Goal: Task Accomplishment & Management: Use online tool/utility

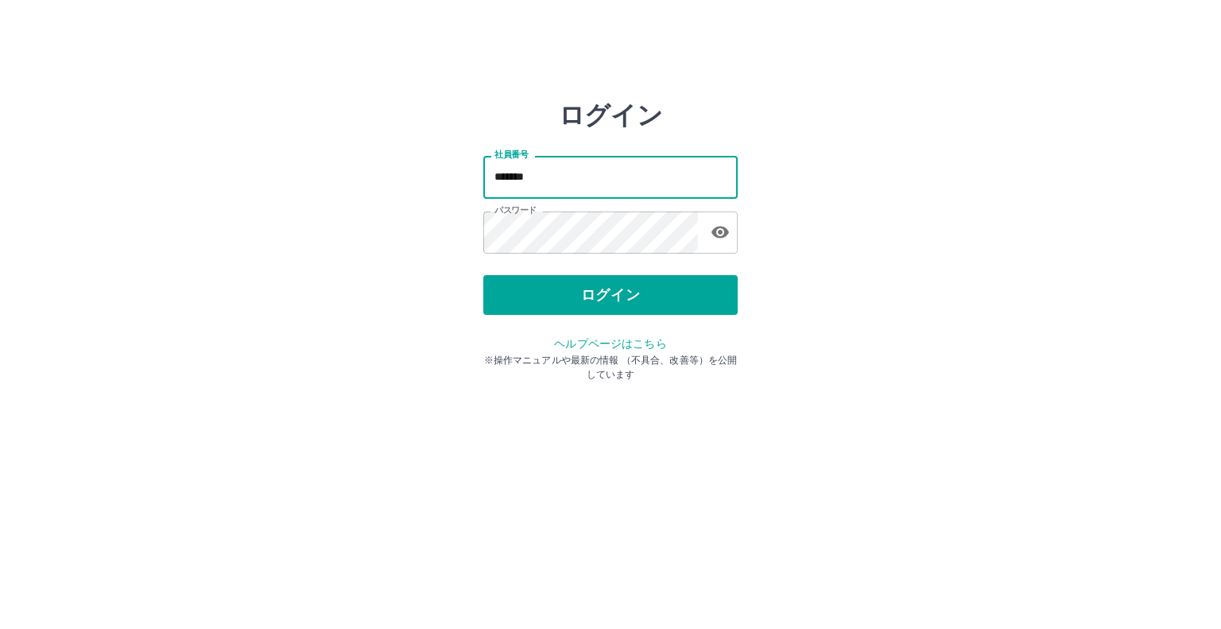
type input "*******"
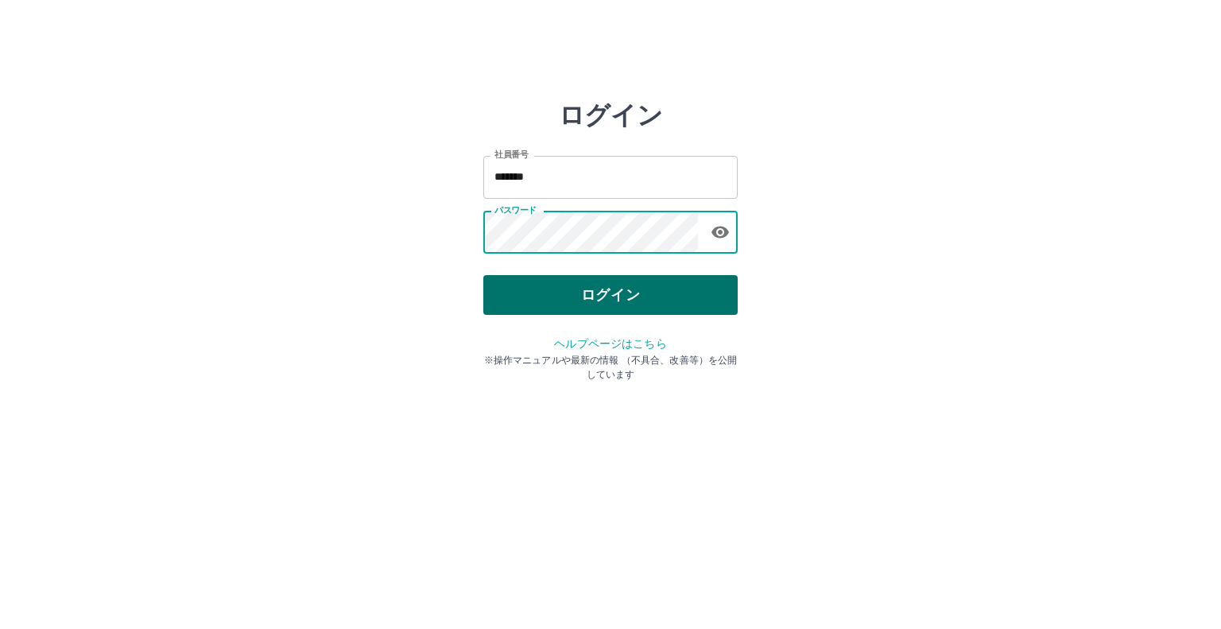
click at [650, 298] on button "ログイン" at bounding box center [610, 295] width 254 height 40
